Goal: Task Accomplishment & Management: Manage account settings

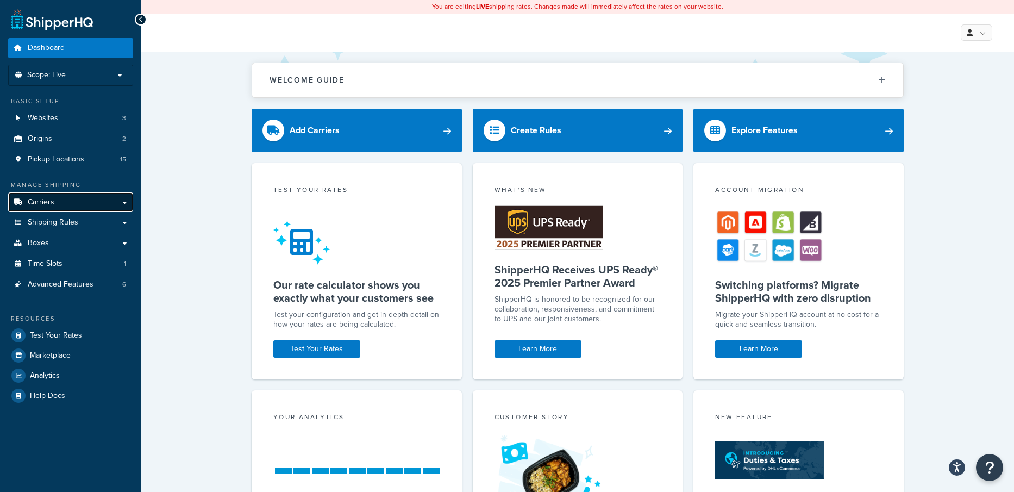
click at [20, 203] on icon at bounding box center [17, 202] width 11 height 7
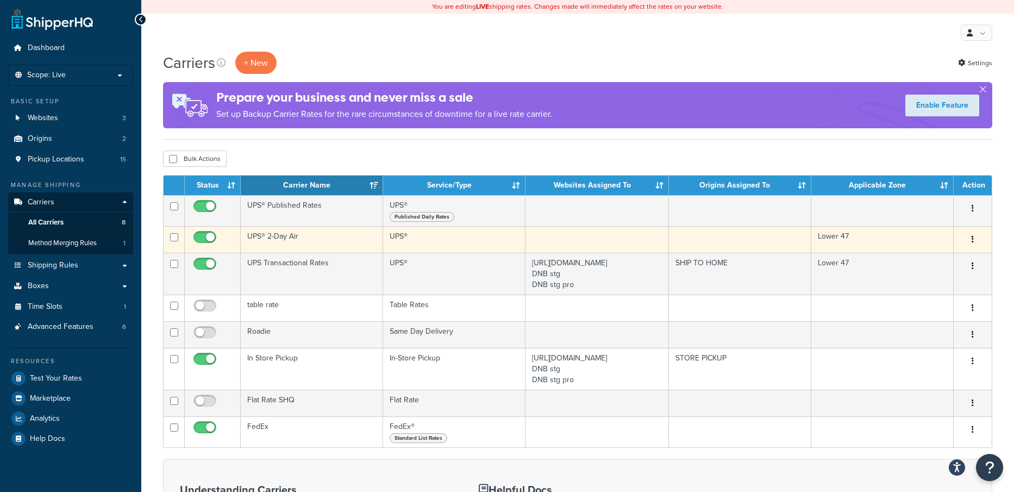
click at [273, 239] on td "UPS® 2-Day Air" at bounding box center [312, 239] width 142 height 27
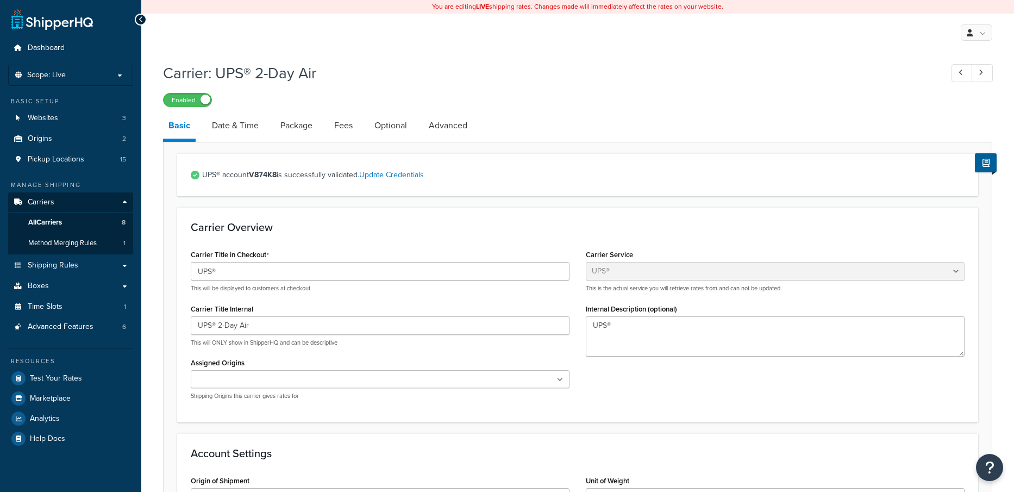
select select "ups"
click at [429, 124] on link "Advanced" at bounding box center [447, 125] width 49 height 26
select select "false"
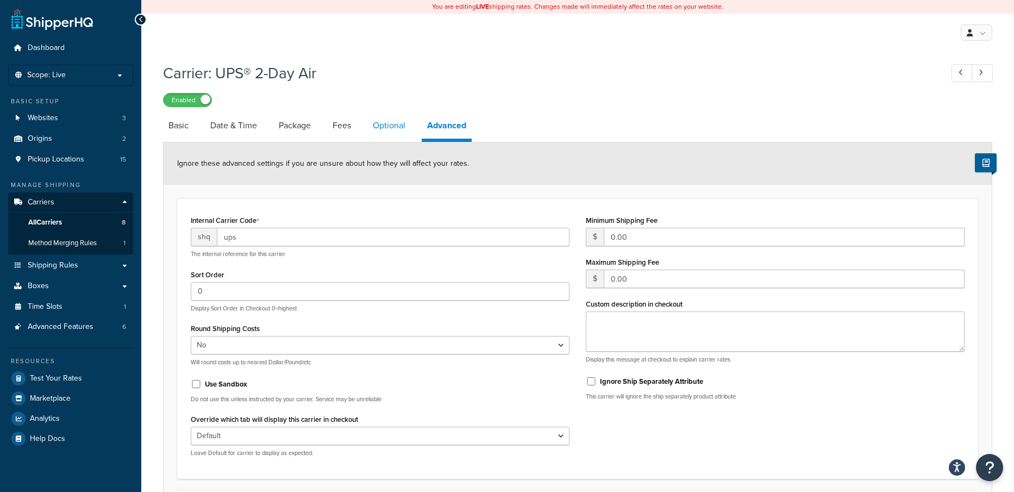
click at [392, 130] on link "Optional" at bounding box center [388, 125] width 43 height 26
select select "business"
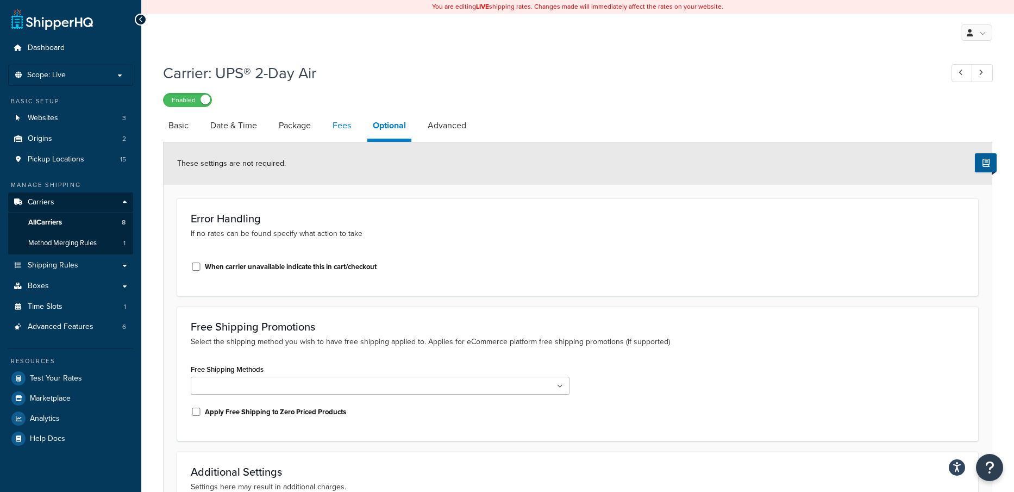
click at [340, 130] on link "Fees" at bounding box center [341, 125] width 29 height 26
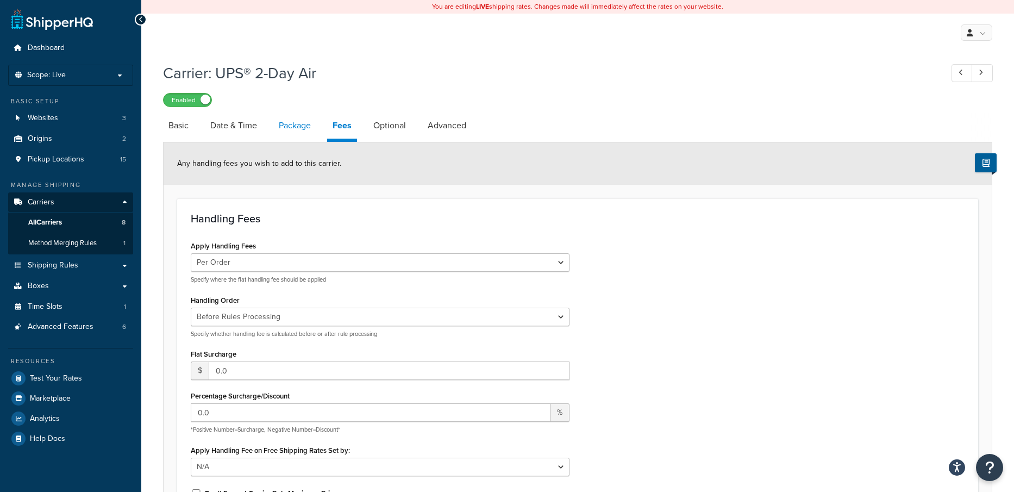
click at [297, 131] on link "Package" at bounding box center [294, 125] width 43 height 26
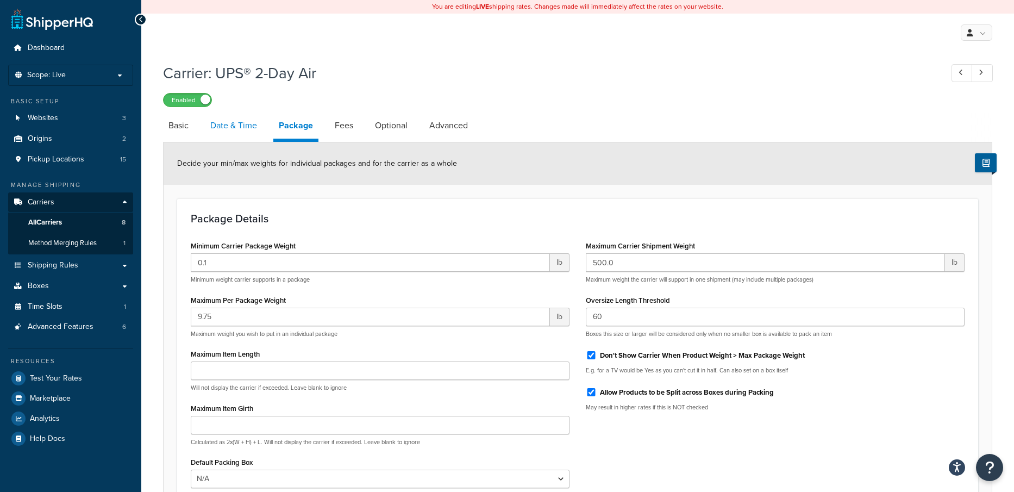
click at [217, 129] on link "Date & Time" at bounding box center [234, 125] width 58 height 26
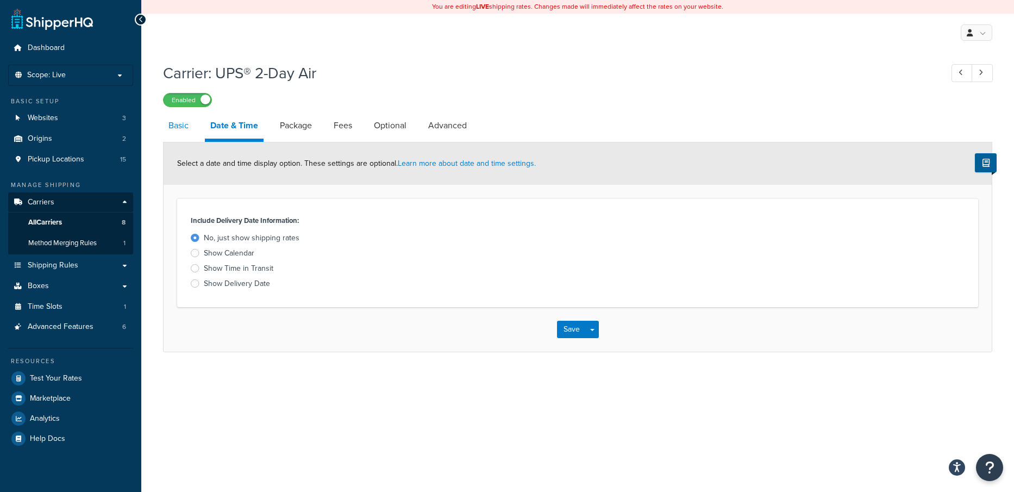
click at [178, 131] on link "Basic" at bounding box center [178, 125] width 31 height 26
select select "ups"
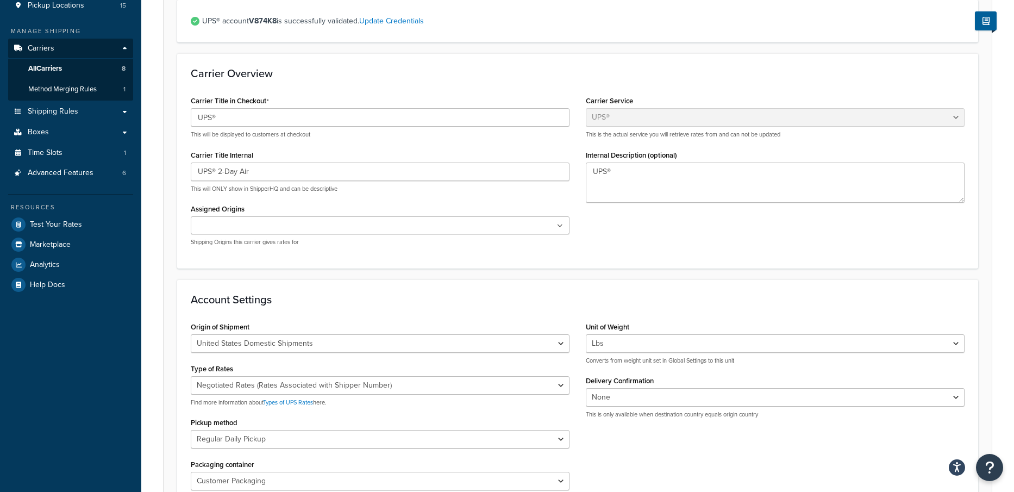
scroll to position [150, 0]
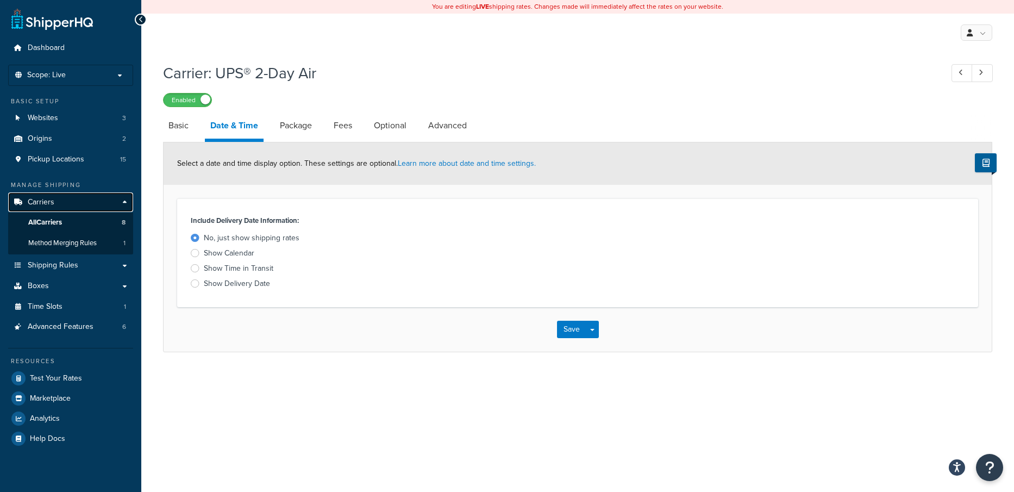
click at [83, 206] on link "Carriers" at bounding box center [70, 202] width 125 height 20
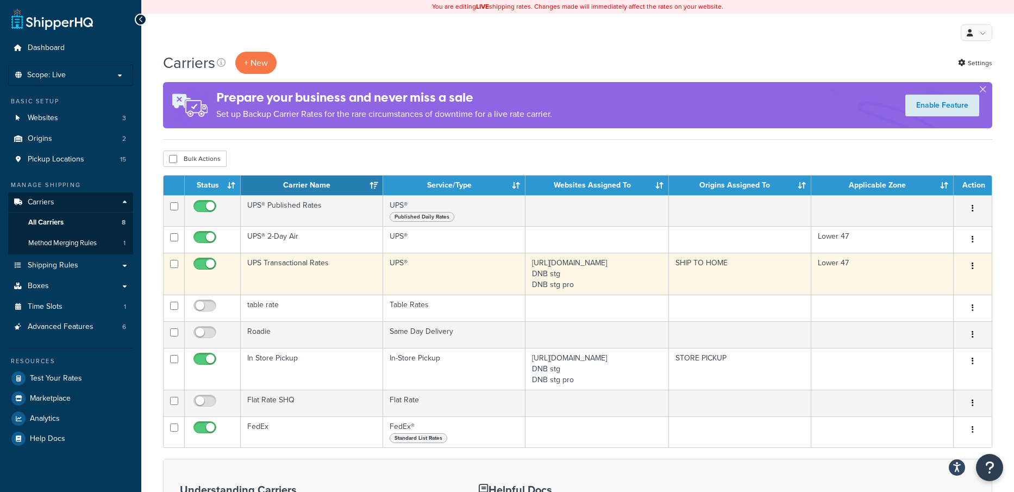
click at [291, 272] on td "UPS Transactional Rates" at bounding box center [312, 274] width 142 height 42
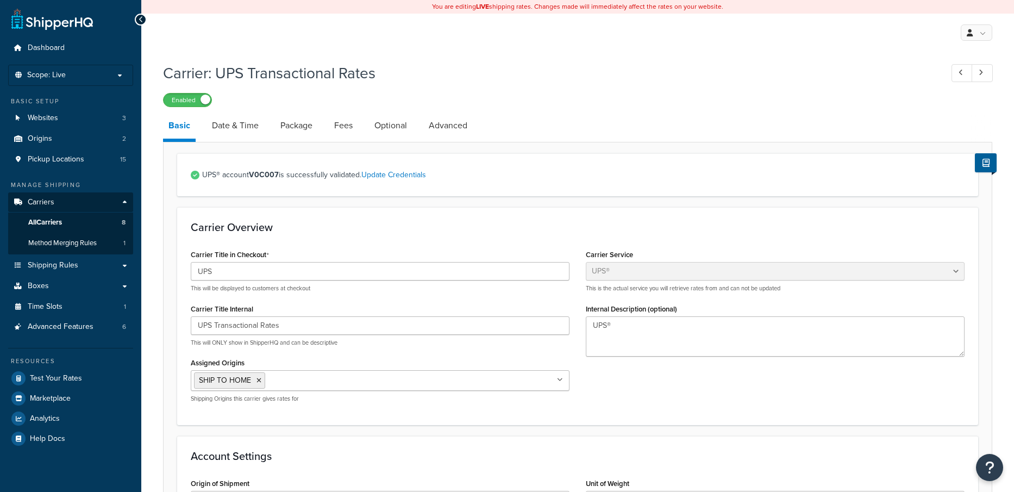
select select "ups"
click at [446, 129] on link "Advanced" at bounding box center [447, 125] width 49 height 26
select select "false"
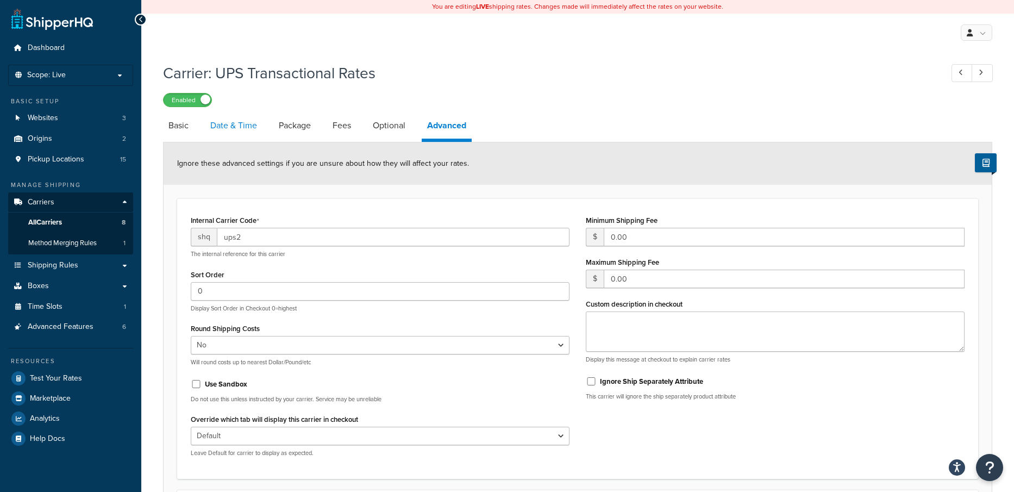
click at [247, 129] on link "Date & Time" at bounding box center [234, 125] width 58 height 26
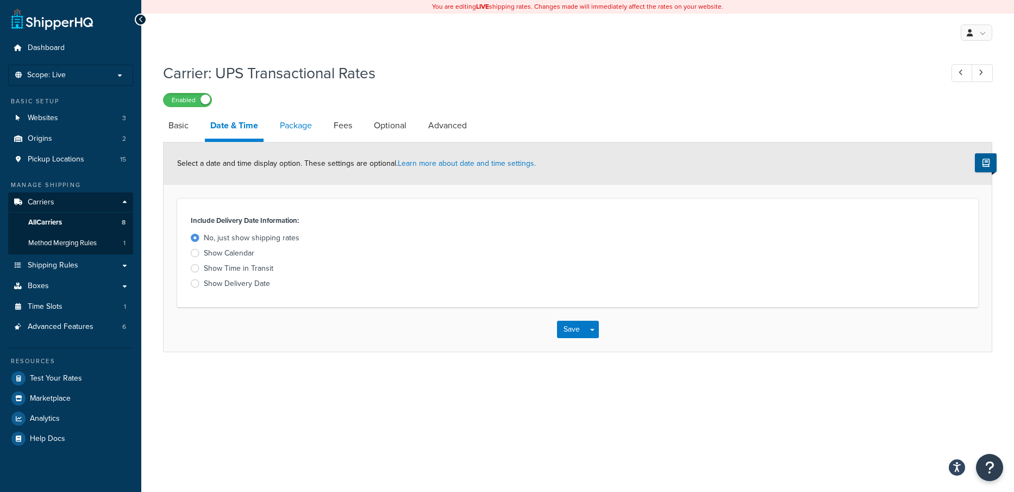
click at [290, 130] on link "Package" at bounding box center [295, 125] width 43 height 26
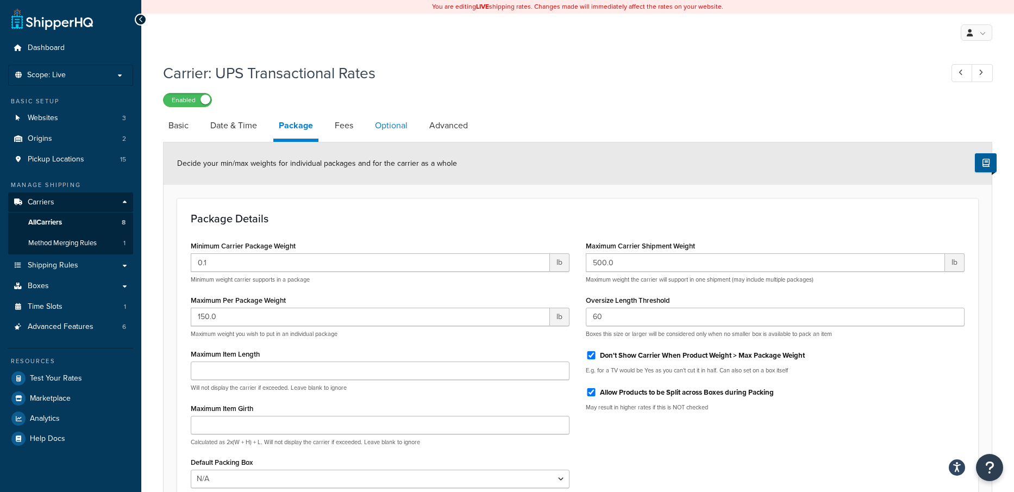
click at [372, 120] on link "Optional" at bounding box center [390, 125] width 43 height 26
select select "business"
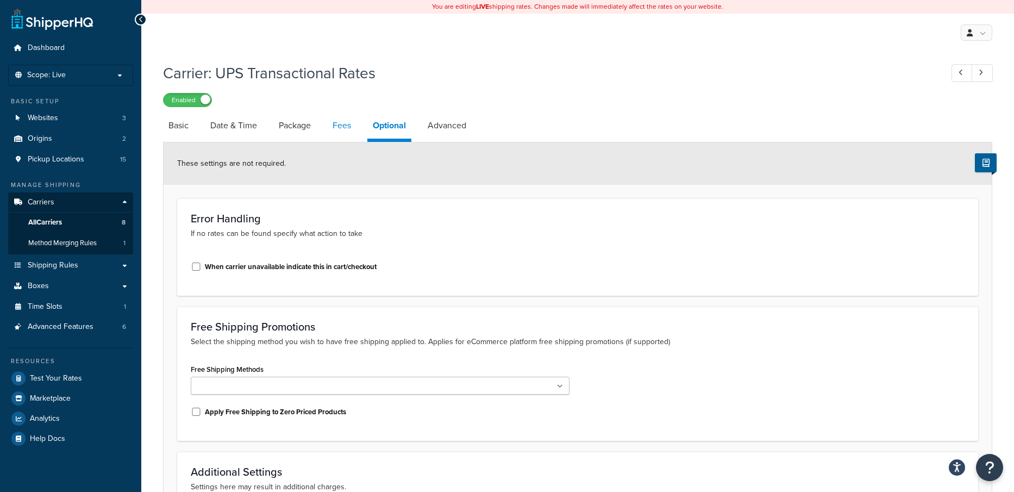
click at [335, 127] on link "Fees" at bounding box center [341, 125] width 29 height 26
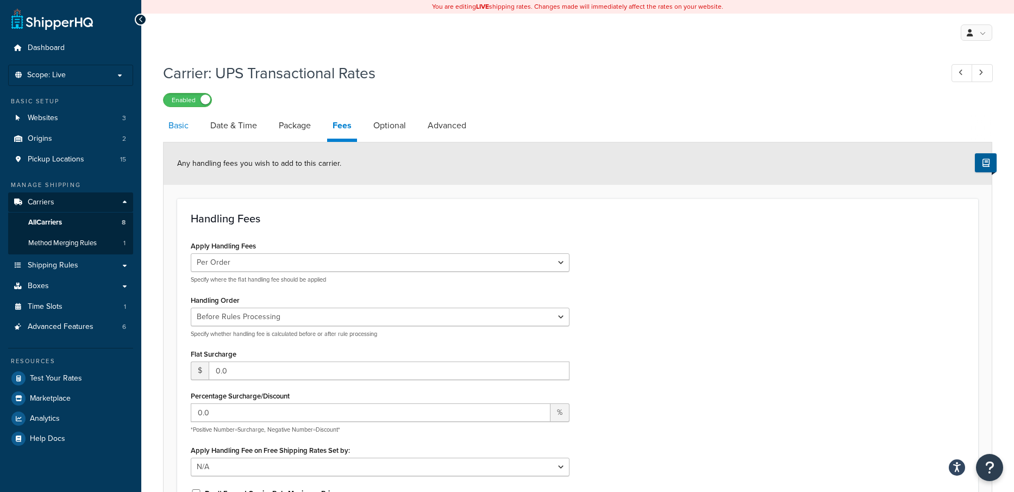
click at [177, 131] on link "Basic" at bounding box center [178, 125] width 31 height 26
select select "ups"
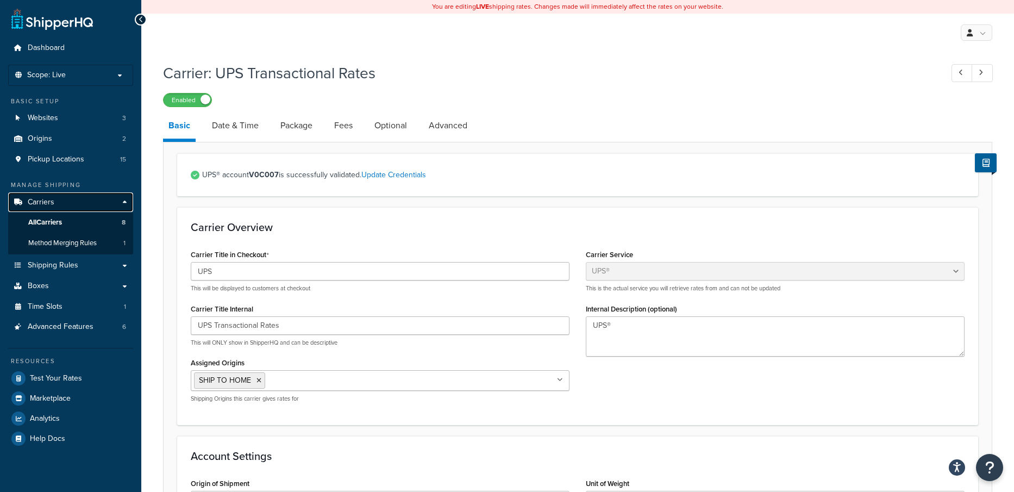
click at [60, 205] on link "Carriers" at bounding box center [70, 202] width 125 height 20
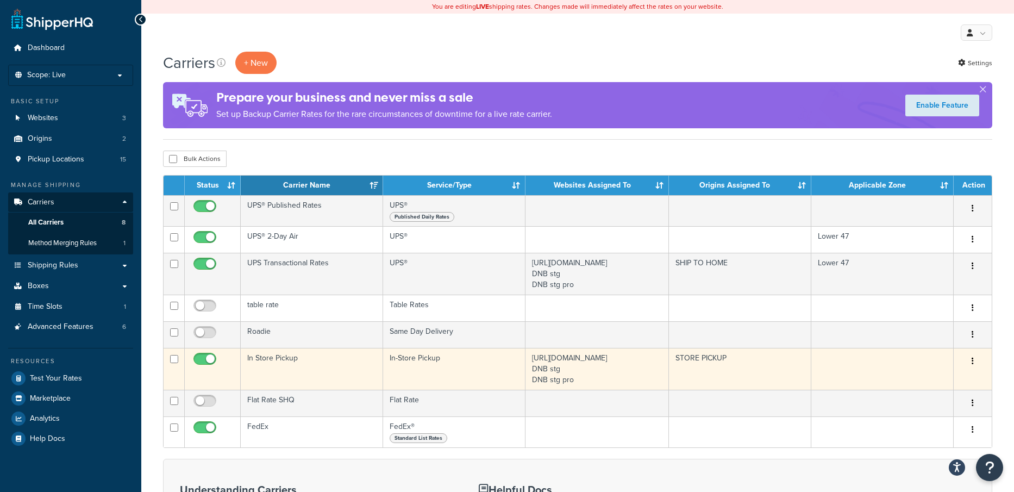
click at [302, 368] on td "In Store Pickup" at bounding box center [312, 369] width 142 height 42
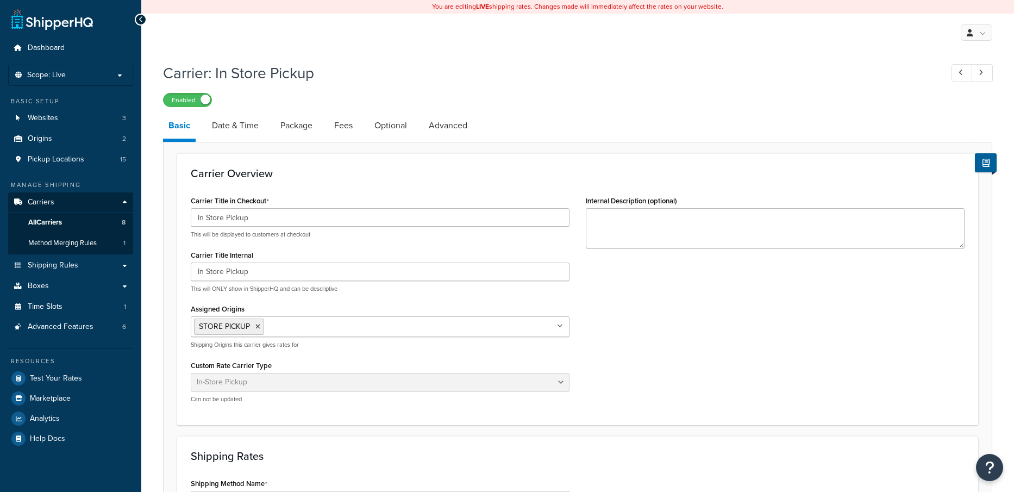
select select "pickup"
click at [428, 131] on link "Advanced" at bounding box center [447, 125] width 49 height 26
select select "false"
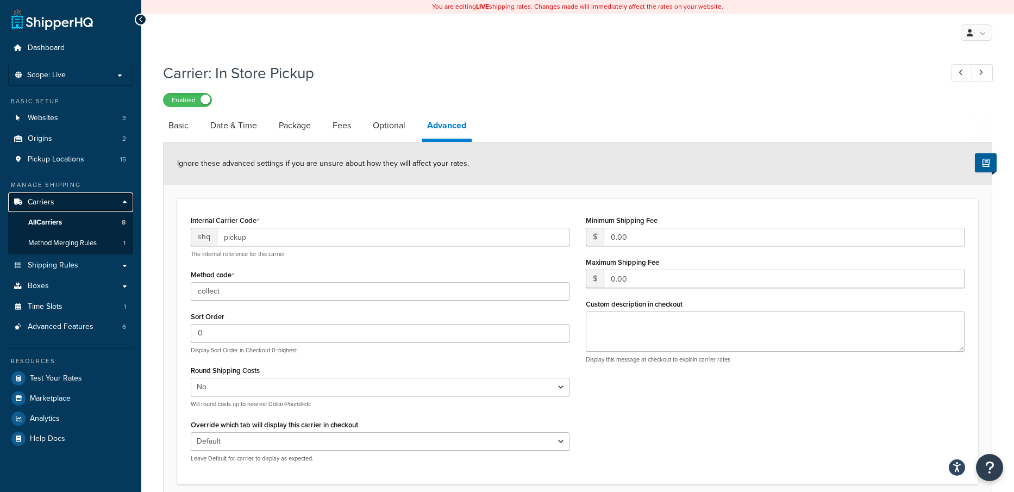
click at [49, 203] on span "Carriers" at bounding box center [41, 202] width 27 height 9
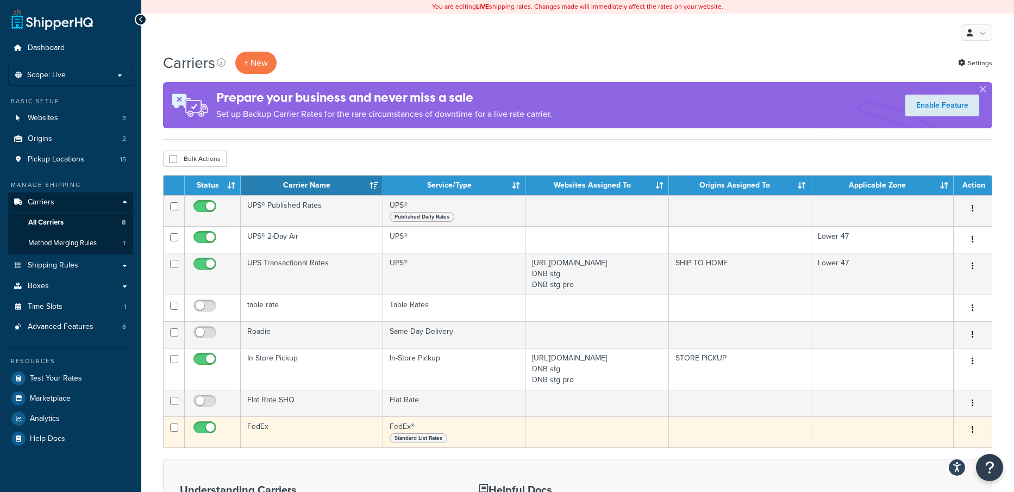
click at [256, 435] on td "FedEx" at bounding box center [312, 431] width 142 height 31
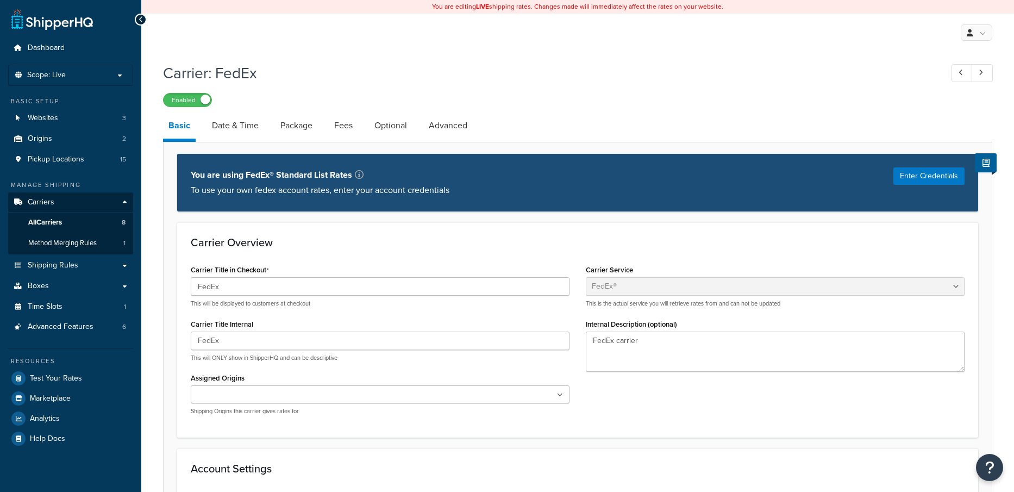
select select "fedEx"
select select "REGULAR_PICKUP"
select select "YOUR_PACKAGING"
click at [456, 123] on link "Advanced" at bounding box center [447, 125] width 49 height 26
select select "false"
